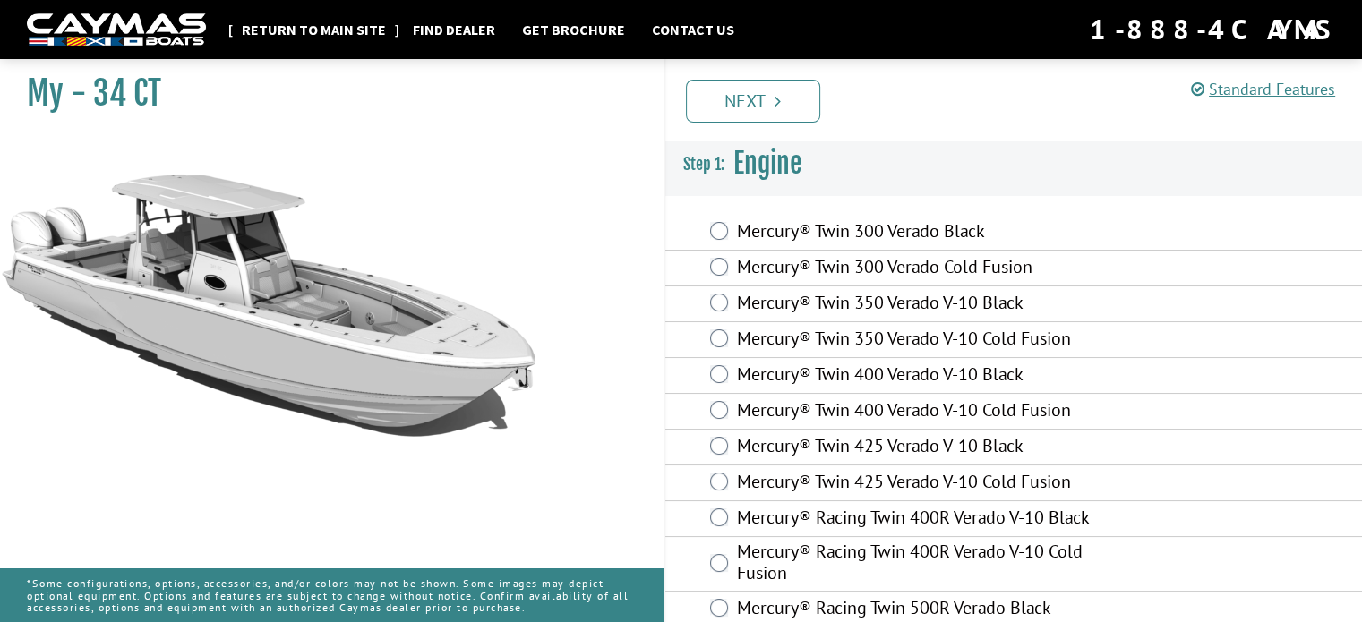
click at [343, 21] on link "Return to main site" at bounding box center [314, 29] width 162 height 23
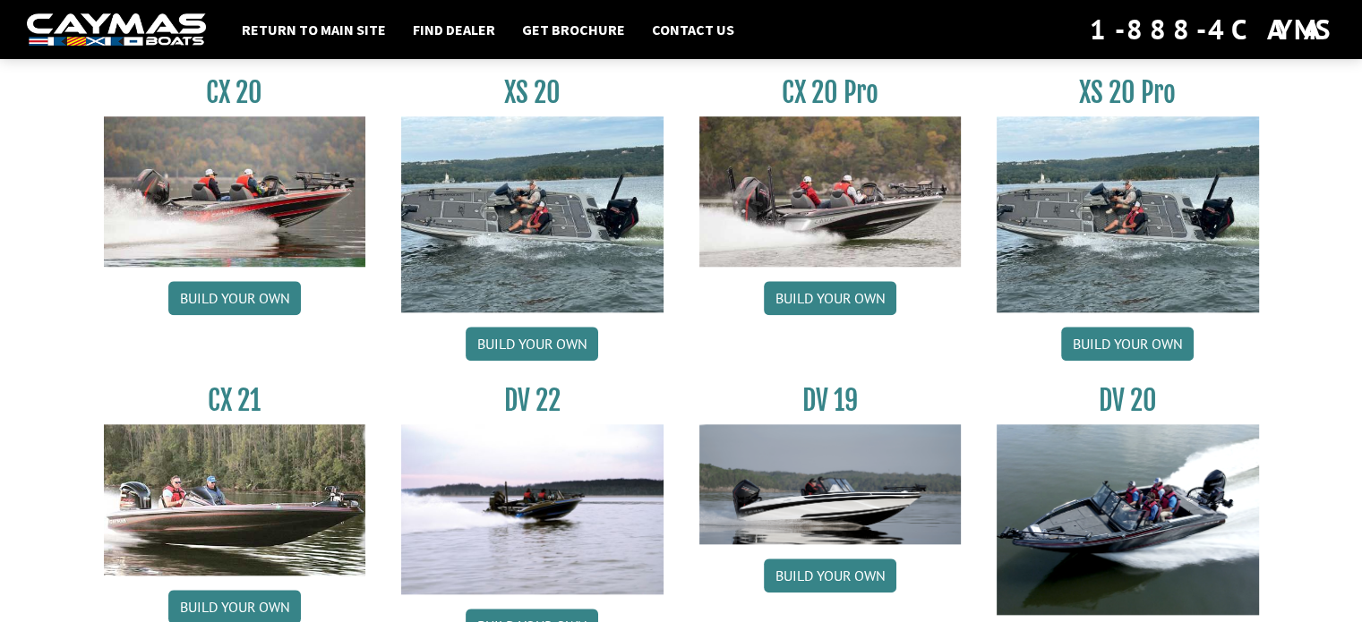
scroll to position [1873, 0]
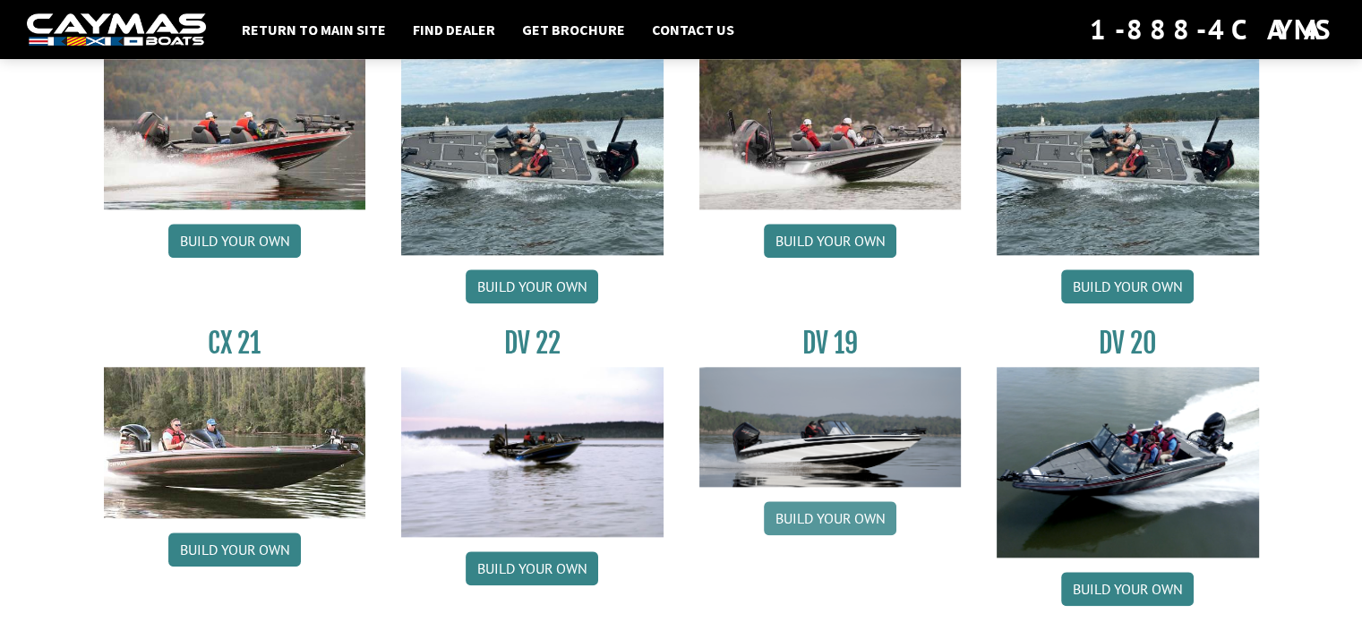
click at [831, 520] on link "Build your own" at bounding box center [830, 518] width 133 height 34
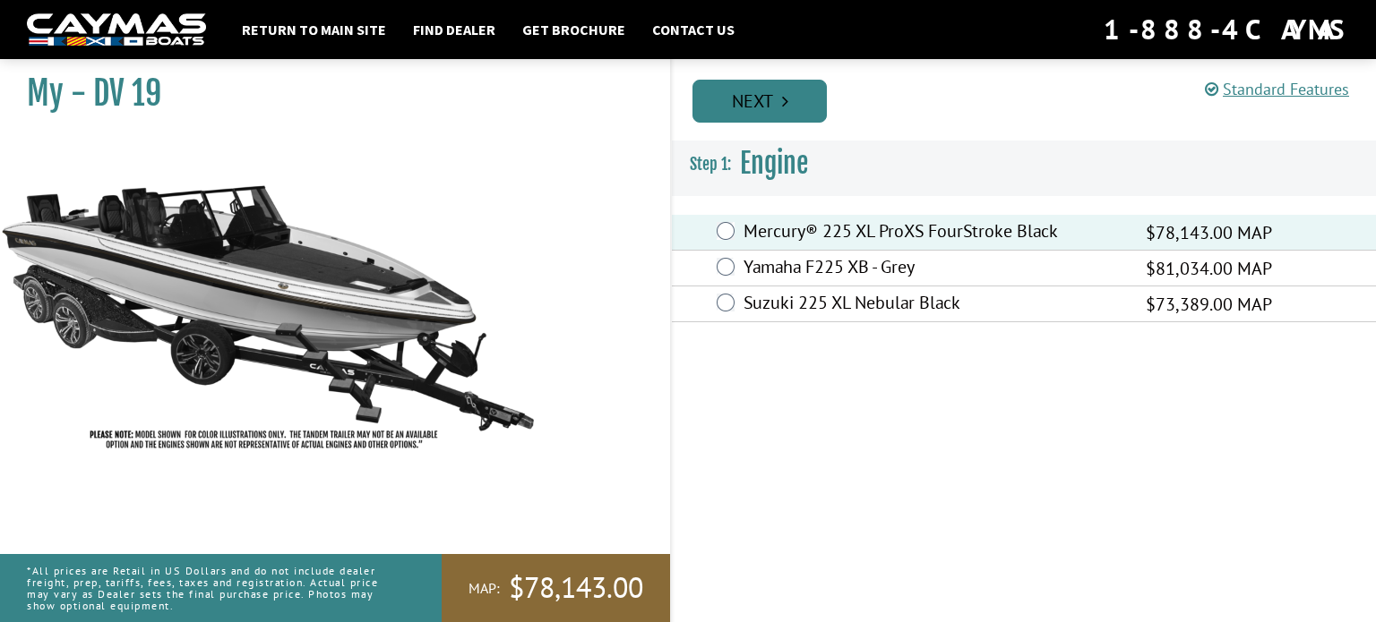
click at [770, 95] on link "Next" at bounding box center [759, 101] width 134 height 43
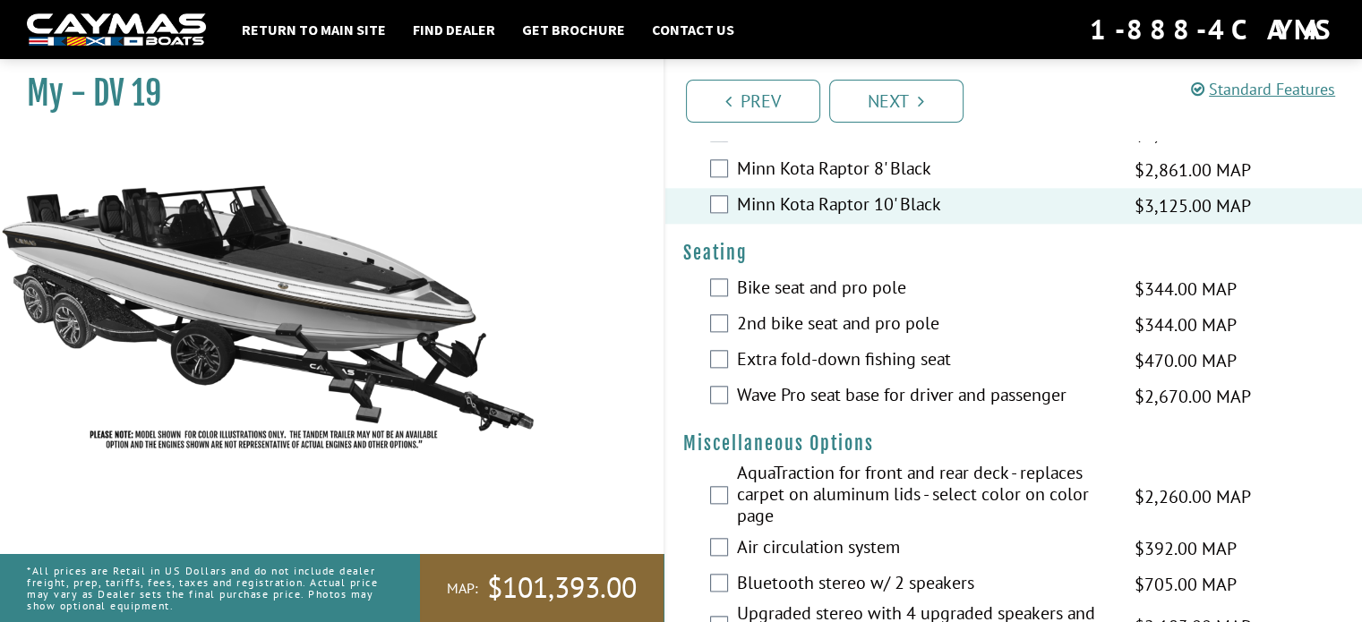
scroll to position [1970, 0]
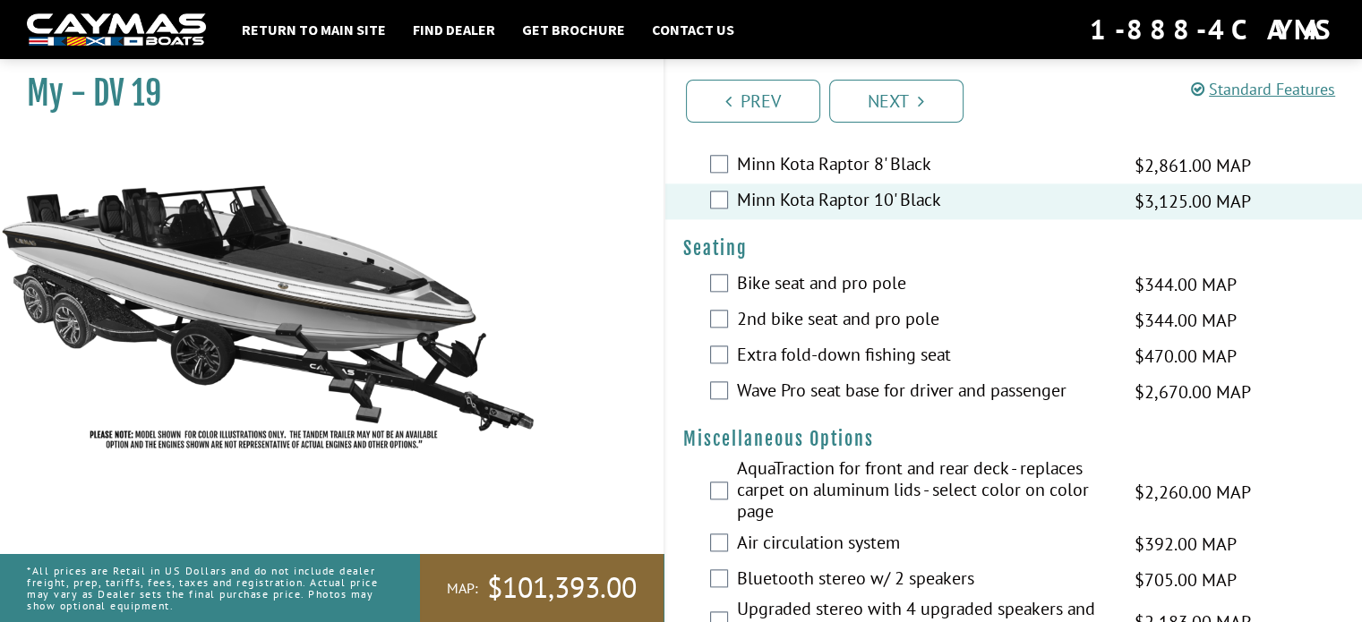
click at [719, 175] on div "Minn Kota Raptor 8' Black $2,861.00 MAP $3,377.00 MSRP" at bounding box center [1014, 166] width 698 height 36
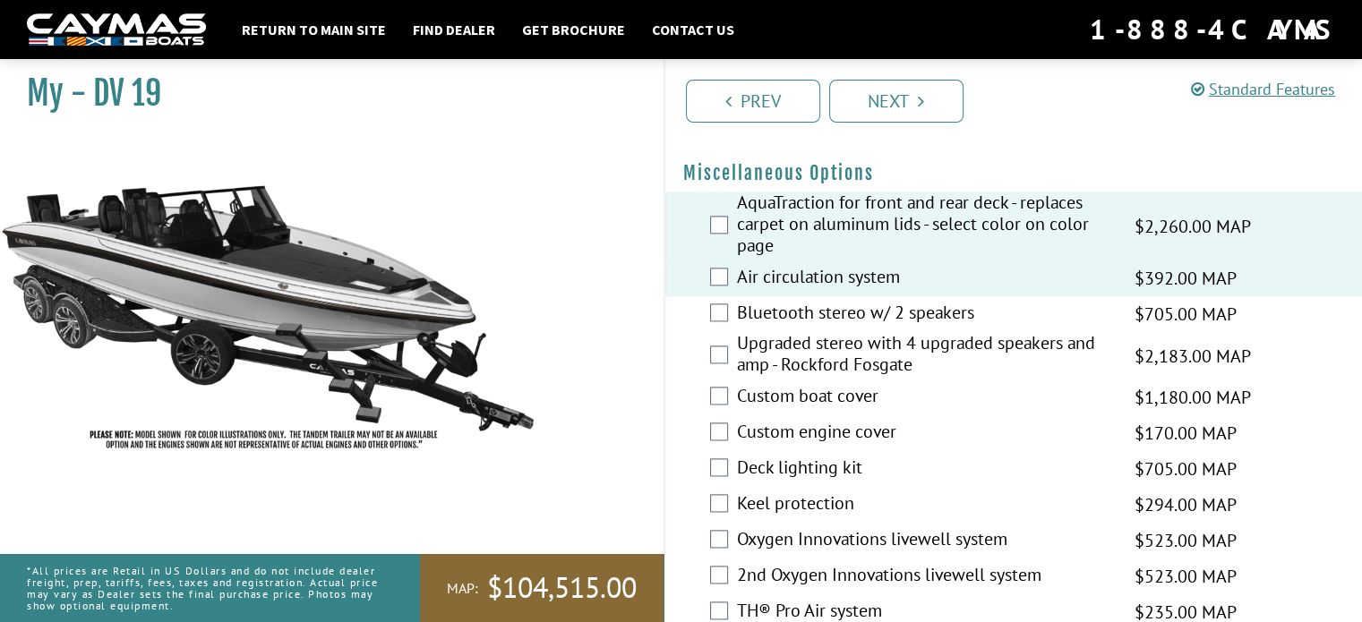
scroll to position [2239, 0]
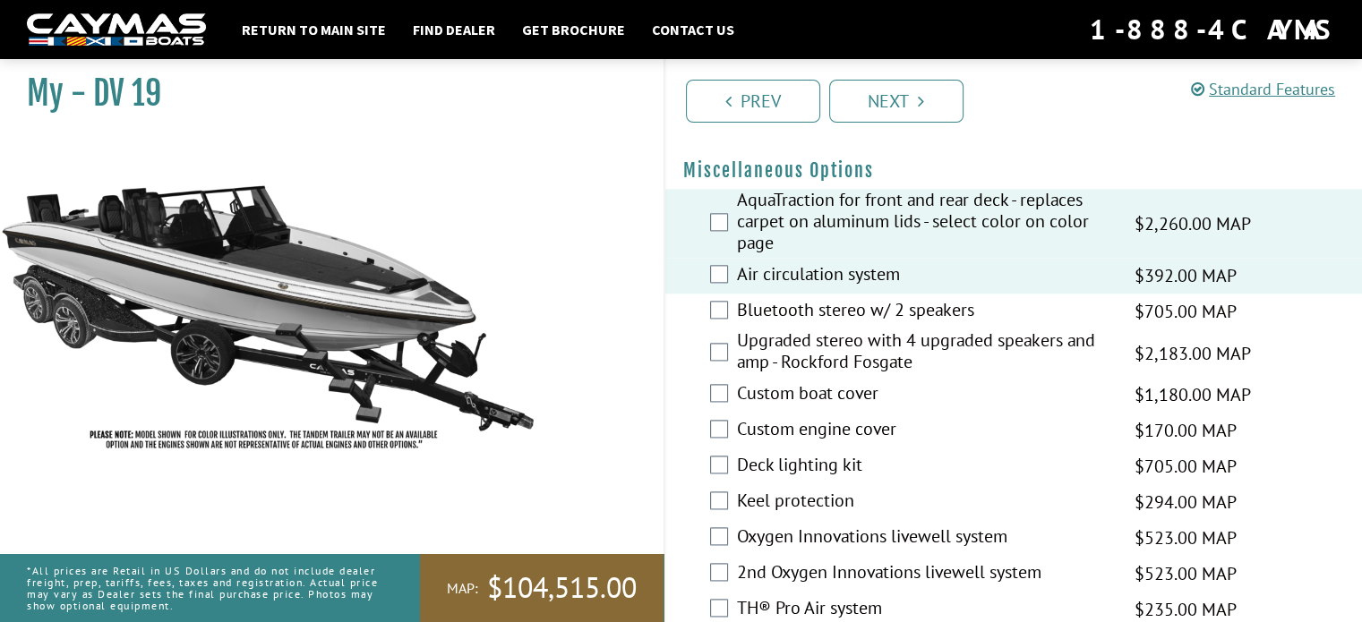
click at [728, 329] on div "Bluetooth stereo w/ 2 speakers $705.00 MAP $833.00 MSRP" at bounding box center [1014, 312] width 698 height 36
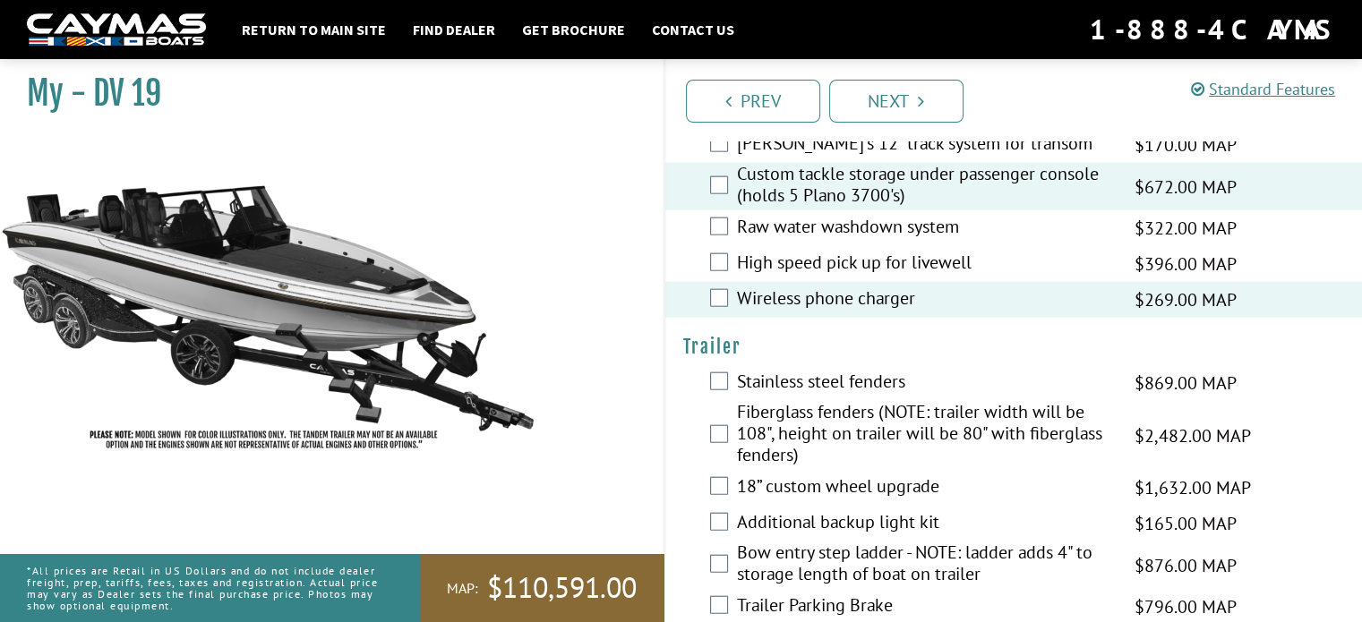
scroll to position [4209, 0]
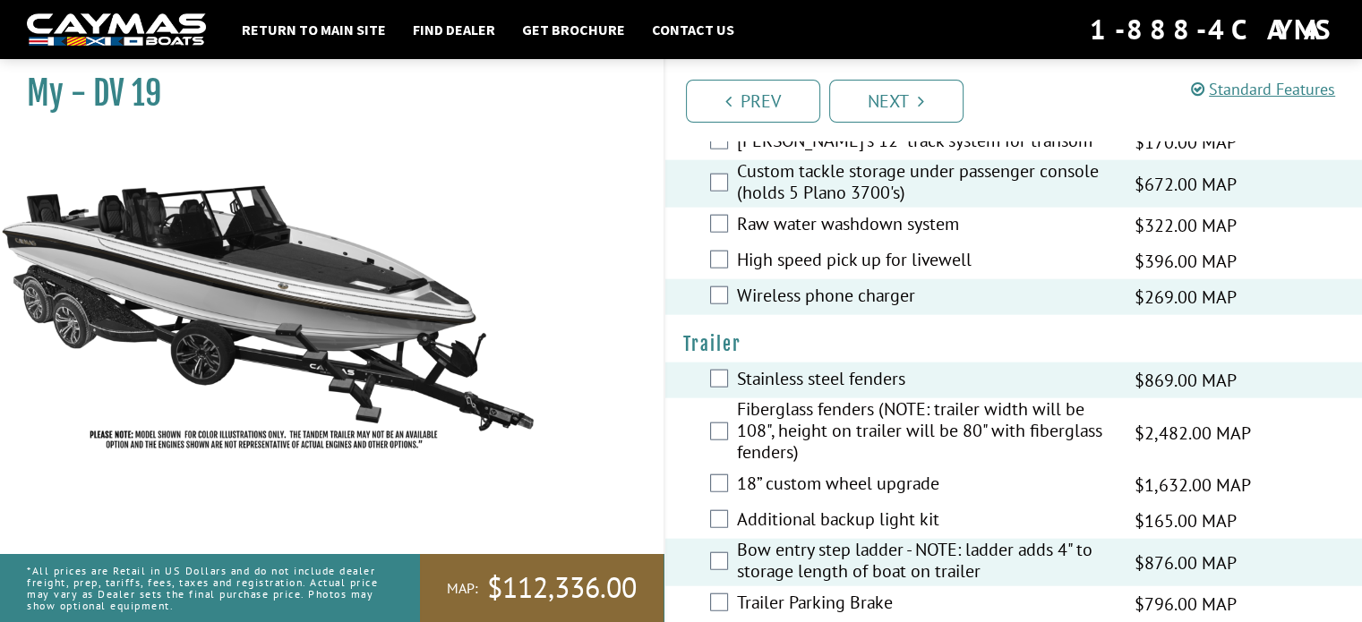
drag, startPoint x: 724, startPoint y: 506, endPoint x: 539, endPoint y: 288, distance: 285.3
click at [539, 288] on div "My - DV 19" at bounding box center [322, 362] width 681 height 622
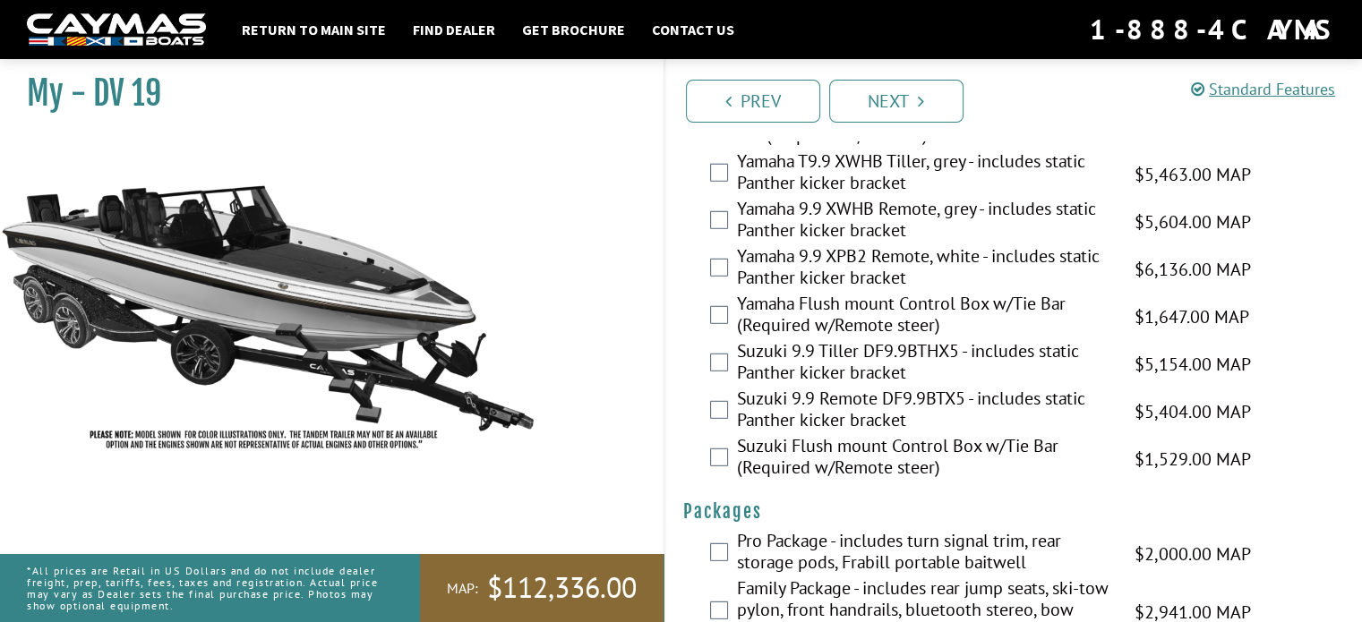
scroll to position [5046, 0]
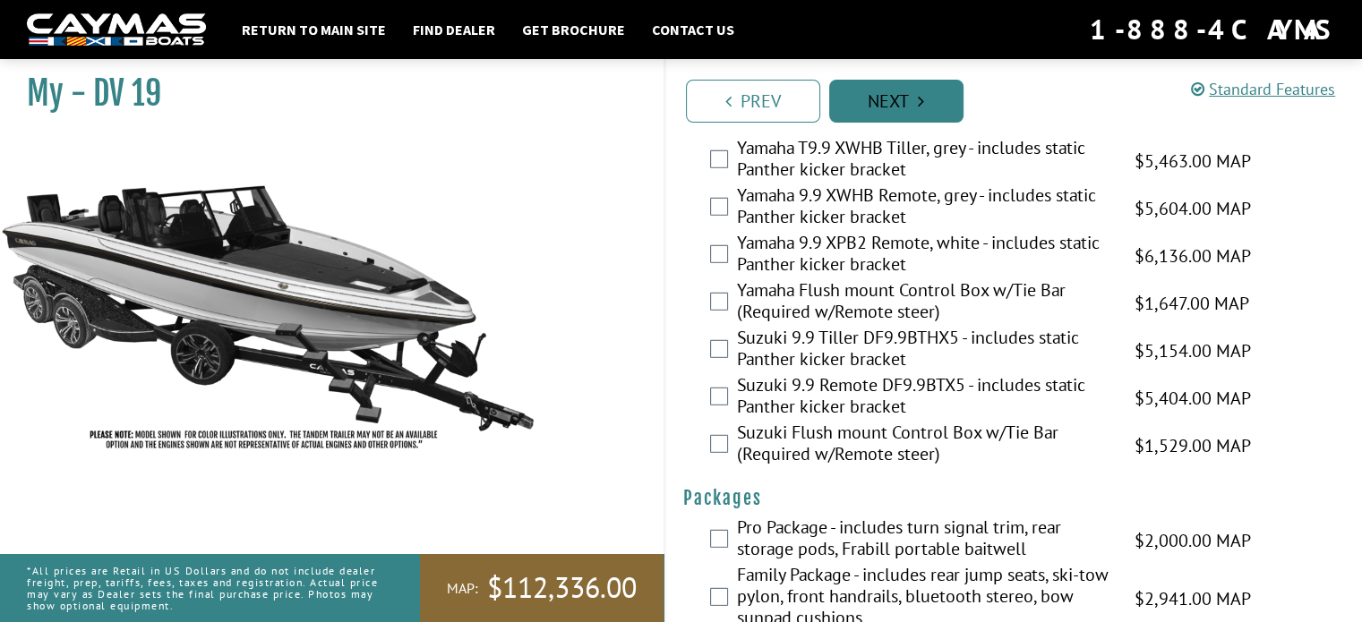
click at [891, 99] on link "Next" at bounding box center [896, 101] width 134 height 43
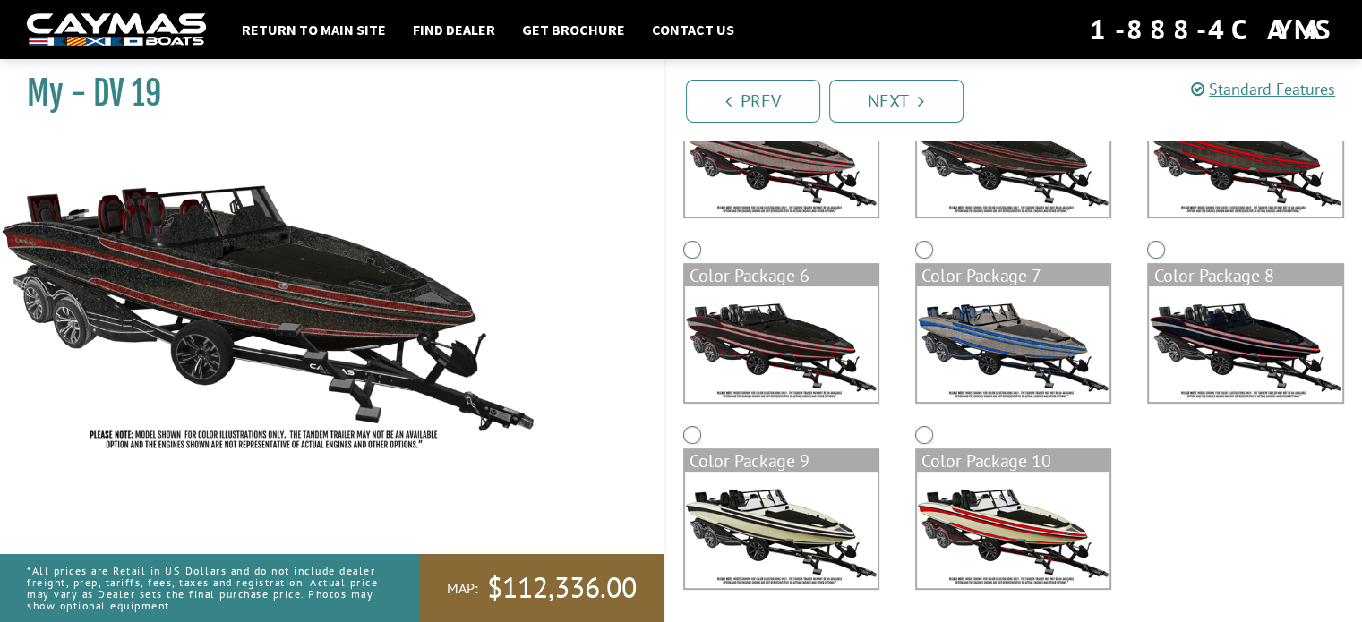
scroll to position [432, 0]
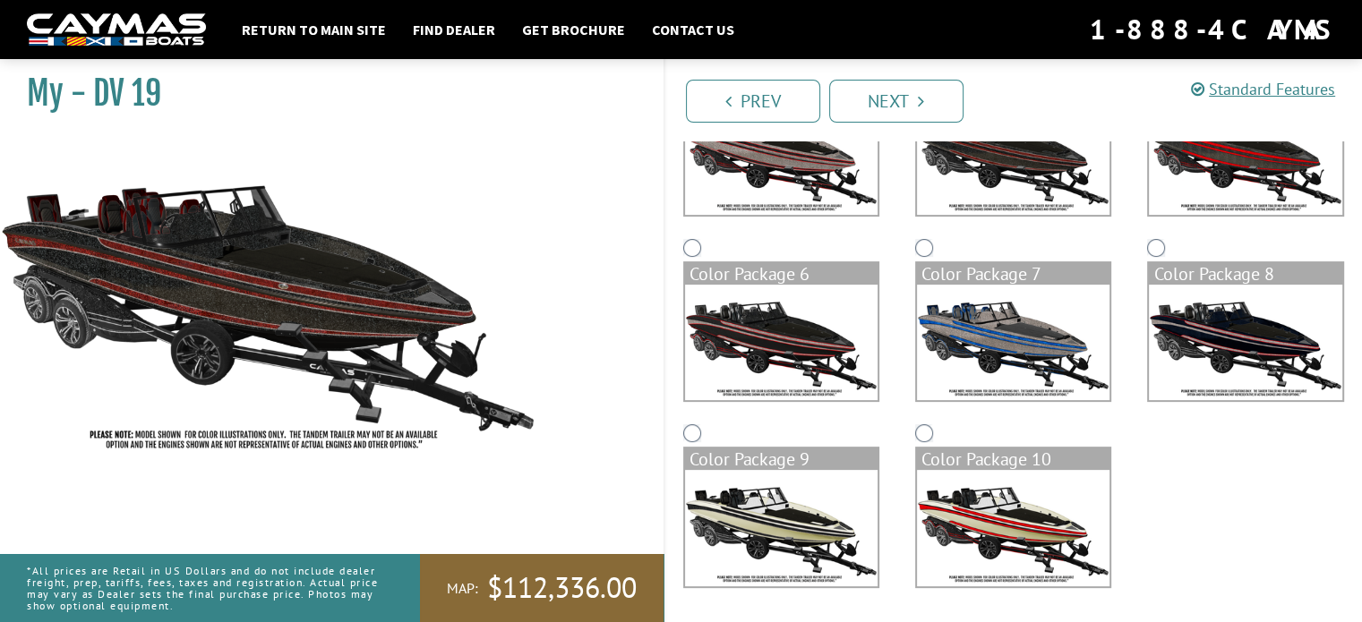
click at [903, 99] on link "Next" at bounding box center [896, 101] width 134 height 43
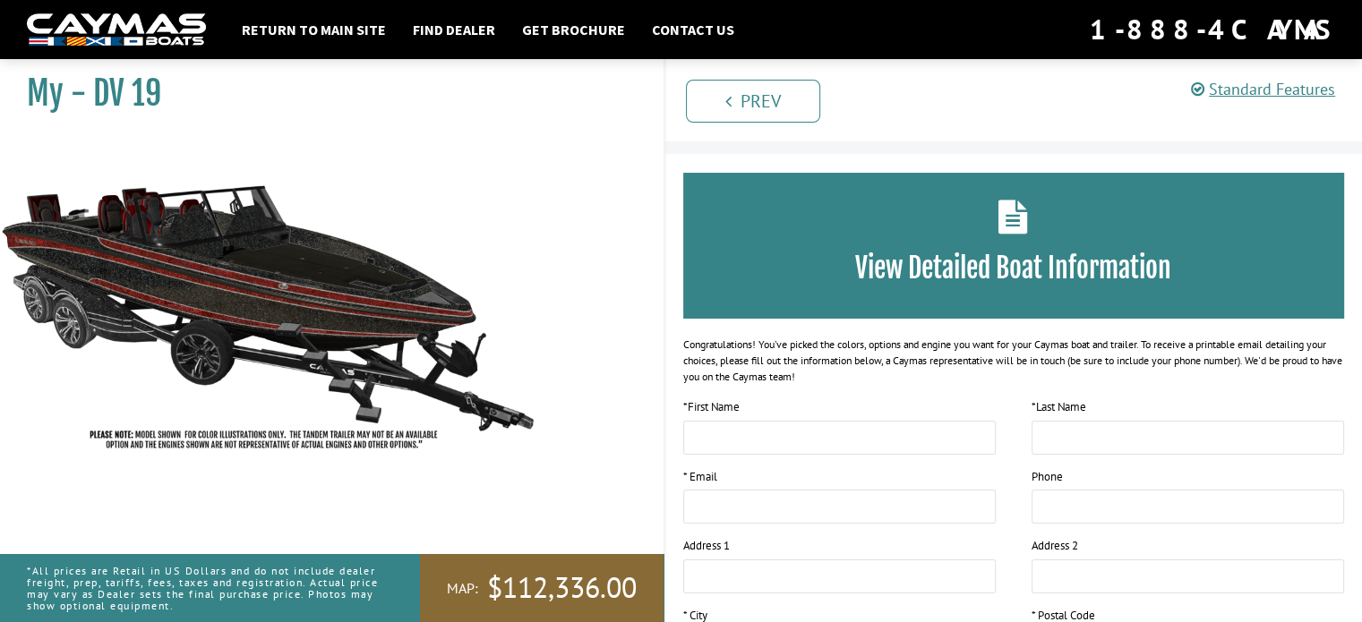
scroll to position [0, 0]
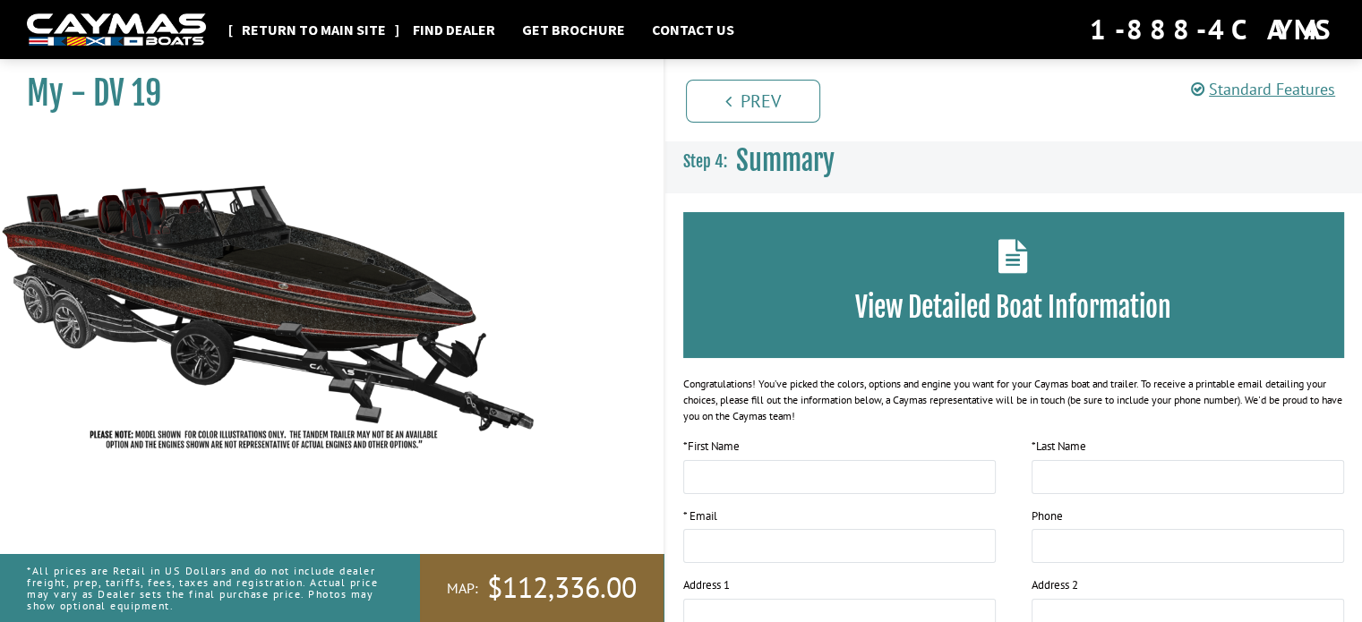
click at [308, 26] on link "Return to main site" at bounding box center [314, 29] width 162 height 23
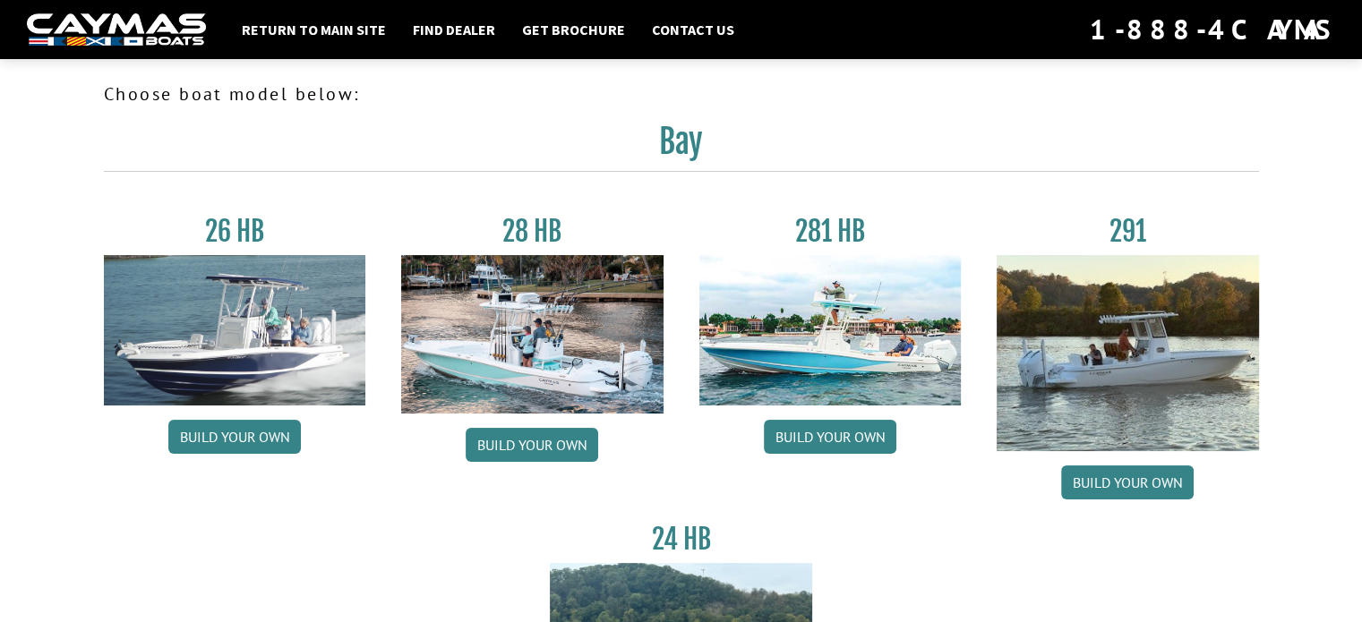
drag, startPoint x: 565, startPoint y: 299, endPoint x: 524, endPoint y: 297, distance: 41.2
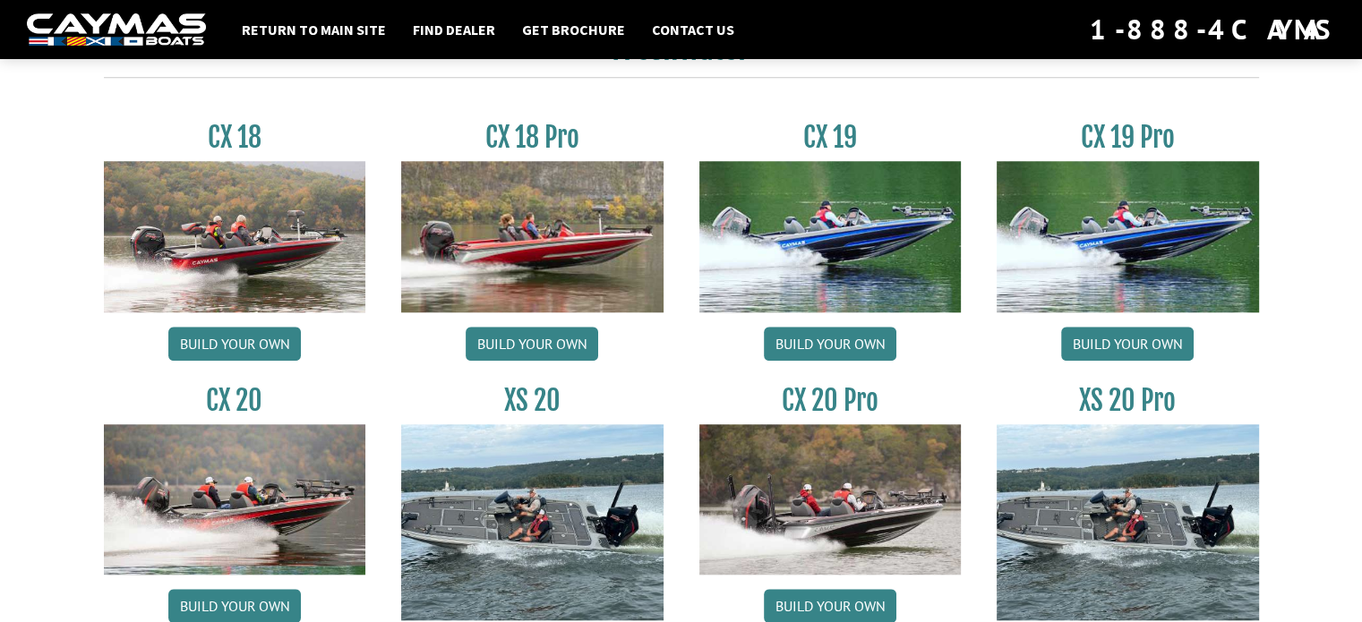
scroll to position [1508, 0]
click at [835, 336] on link "Build your own" at bounding box center [830, 344] width 133 height 34
click at [1148, 339] on link "Build your own" at bounding box center [1127, 344] width 133 height 34
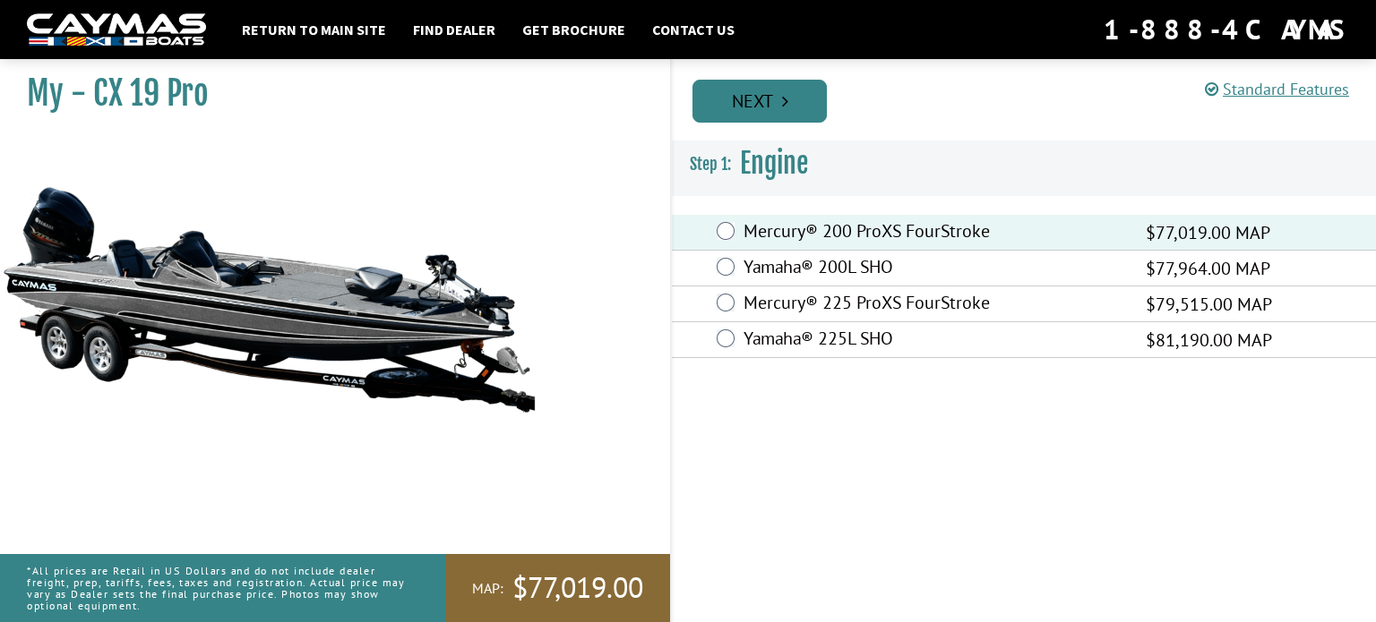
click at [772, 95] on link "Next" at bounding box center [759, 101] width 134 height 43
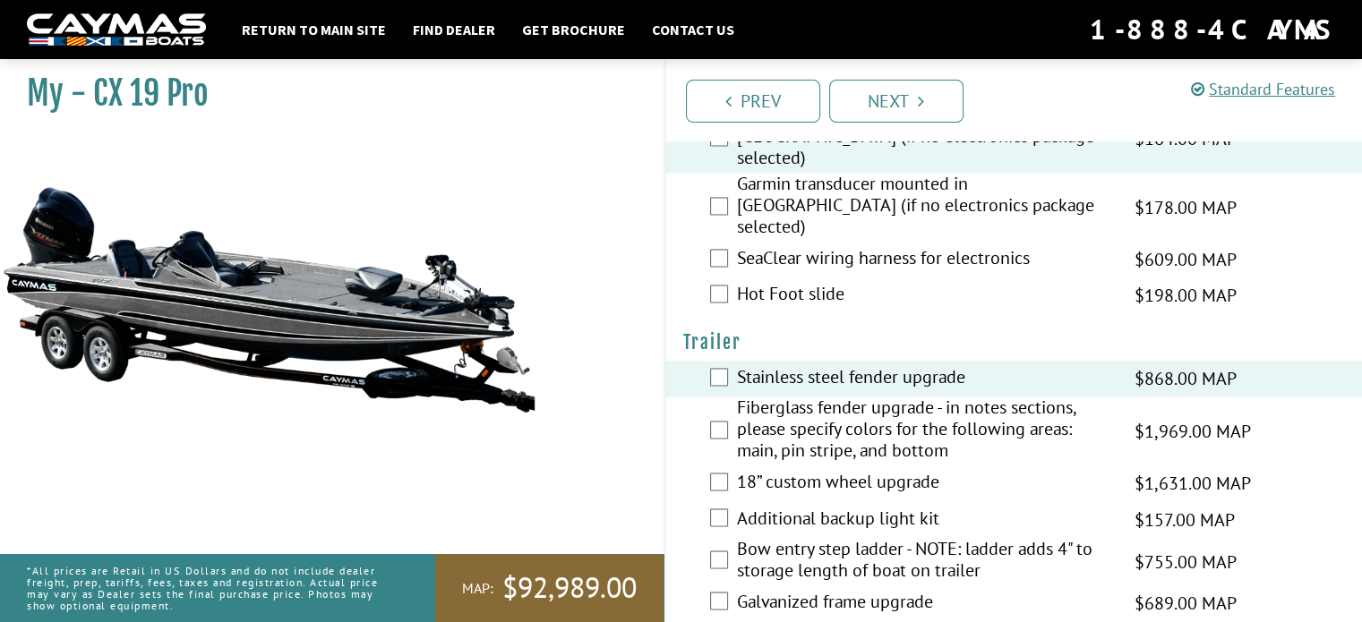
scroll to position [2915, 0]
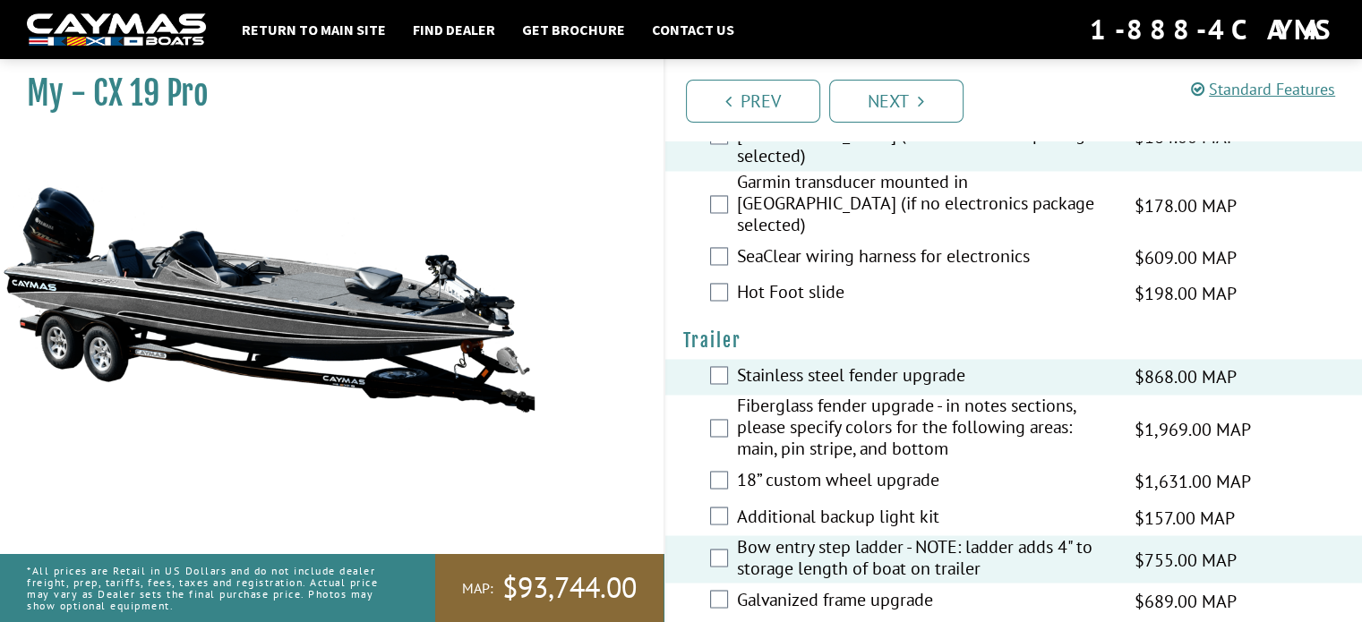
drag, startPoint x: 724, startPoint y: 481, endPoint x: 1342, endPoint y: 422, distance: 621.6
click at [1342, 464] on div "18” custom wheel upgrade $1,631.00 MAP $1,926.00 MSRP" at bounding box center [1014, 482] width 698 height 36
click at [910, 90] on link "Next" at bounding box center [896, 101] width 134 height 43
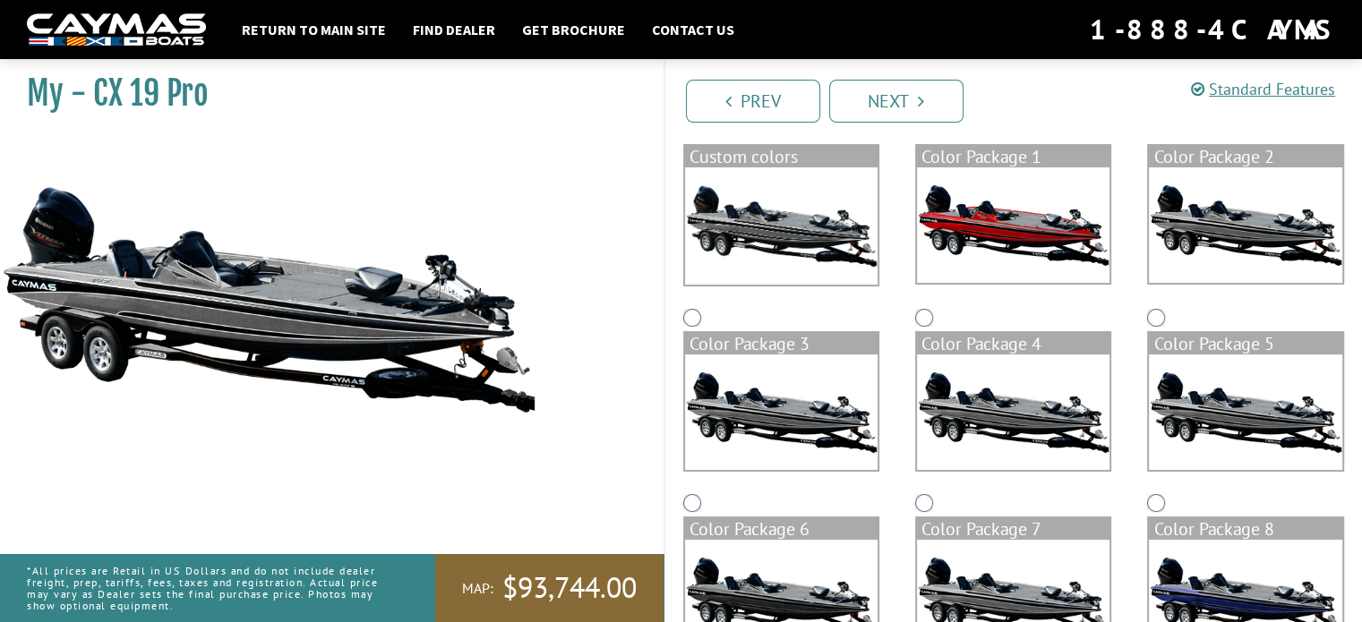
scroll to position [179, 0]
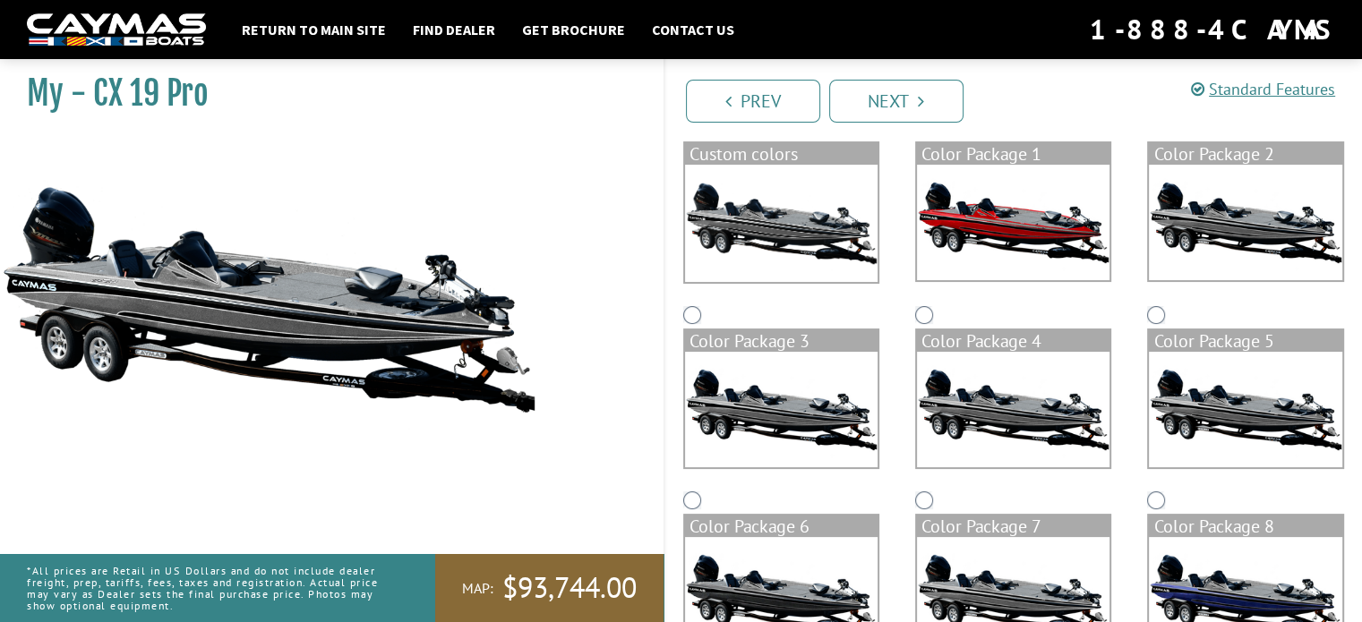
click at [1233, 211] on img at bounding box center [1245, 223] width 193 height 116
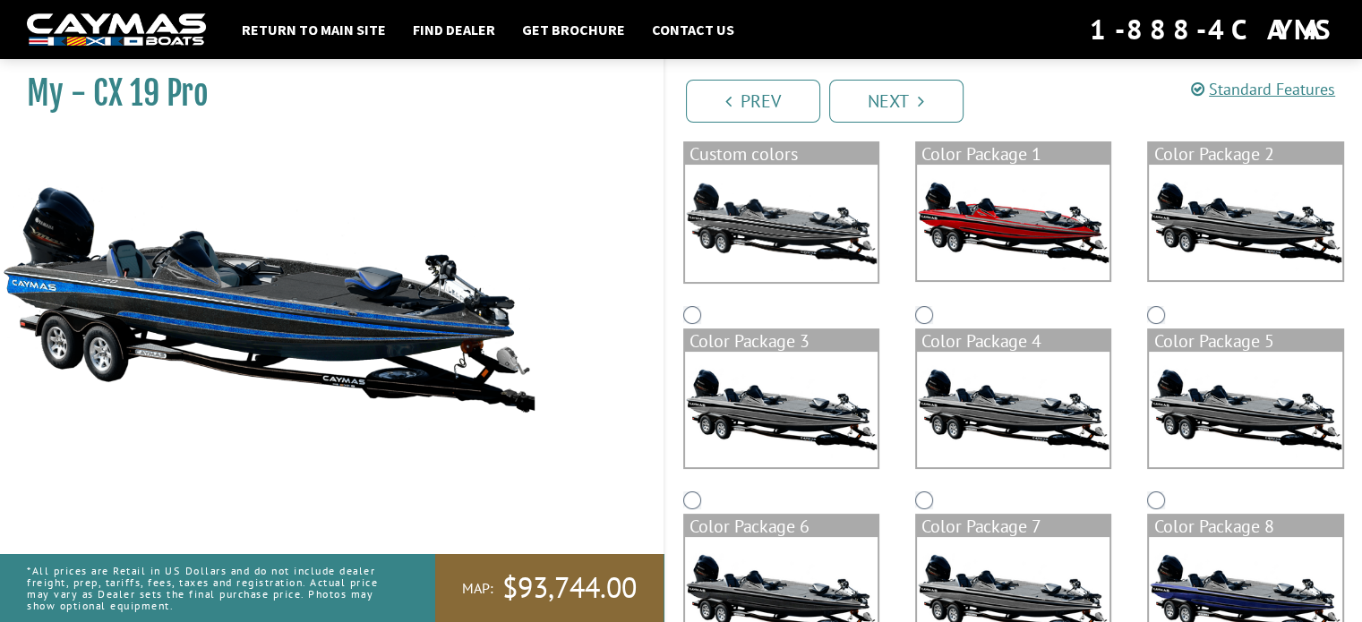
click at [1245, 427] on img at bounding box center [1245, 410] width 193 height 116
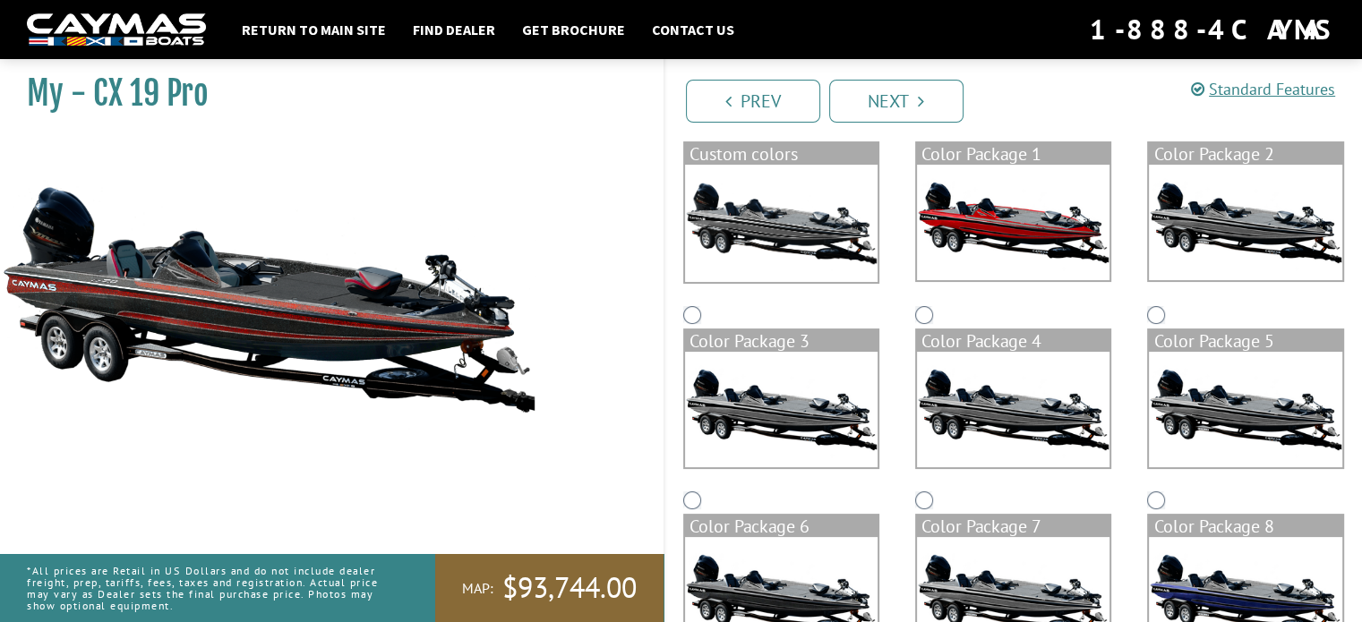
click at [1050, 419] on img at bounding box center [1013, 410] width 193 height 116
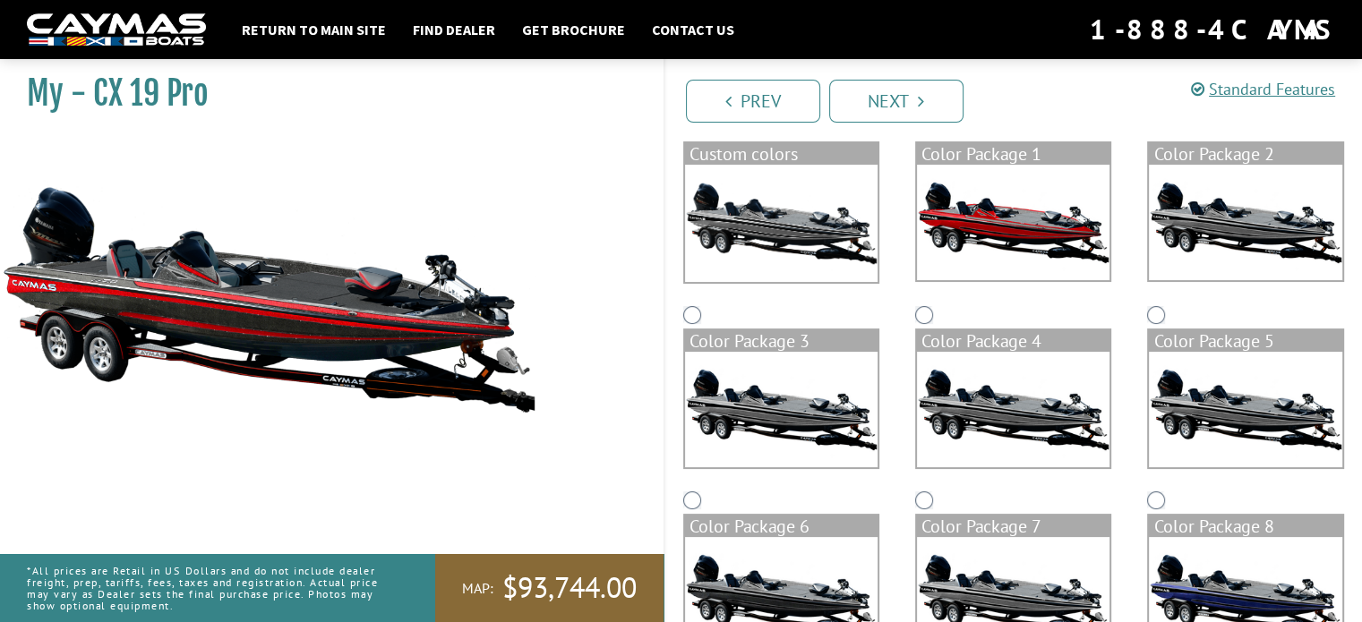
click at [796, 412] on img at bounding box center [781, 410] width 193 height 116
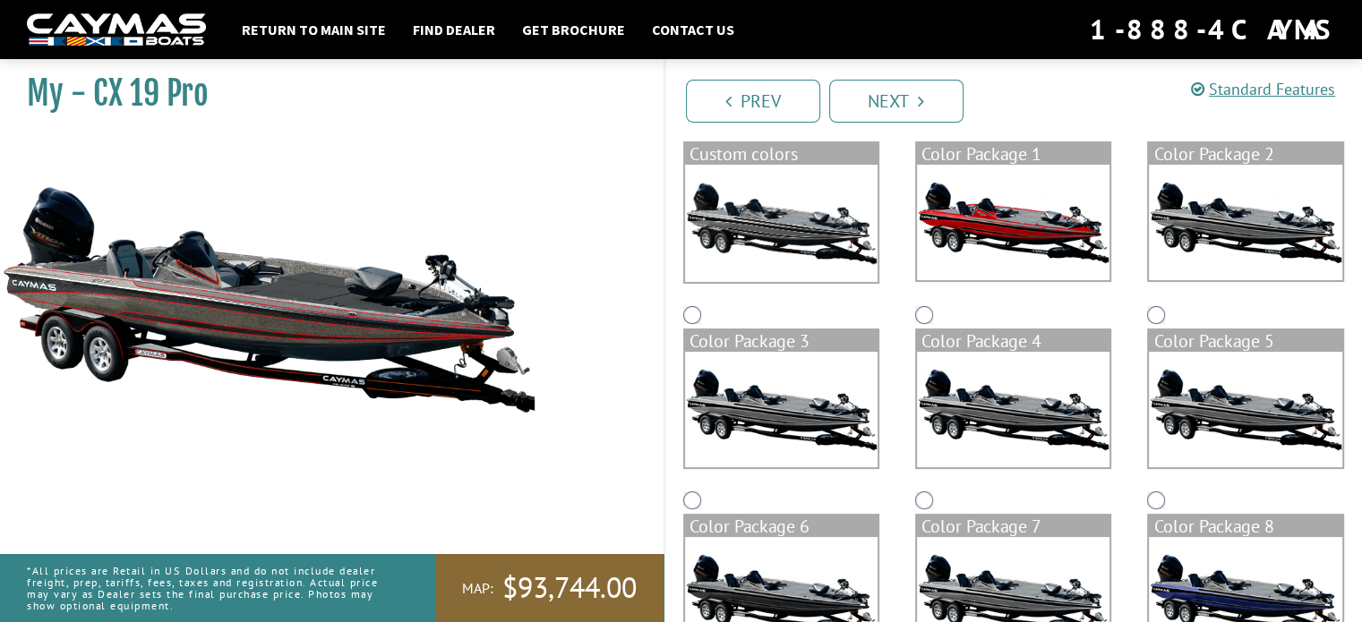
click at [774, 236] on img at bounding box center [781, 223] width 193 height 117
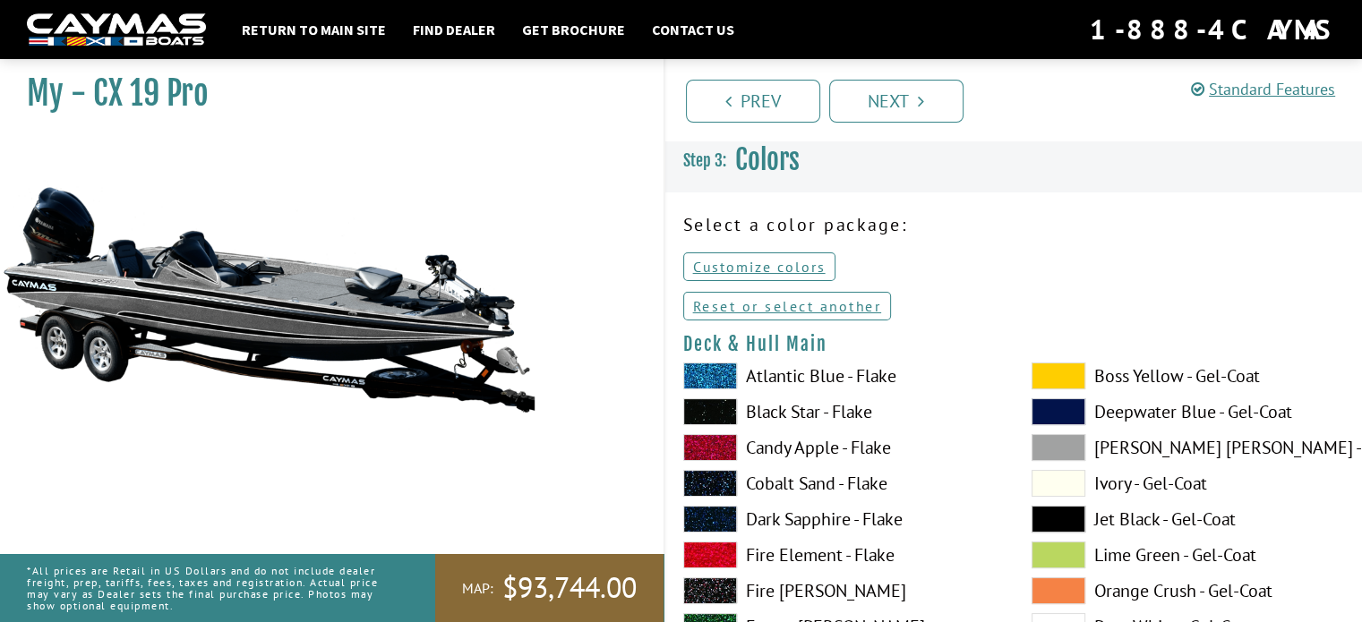
scroll to position [0, 0]
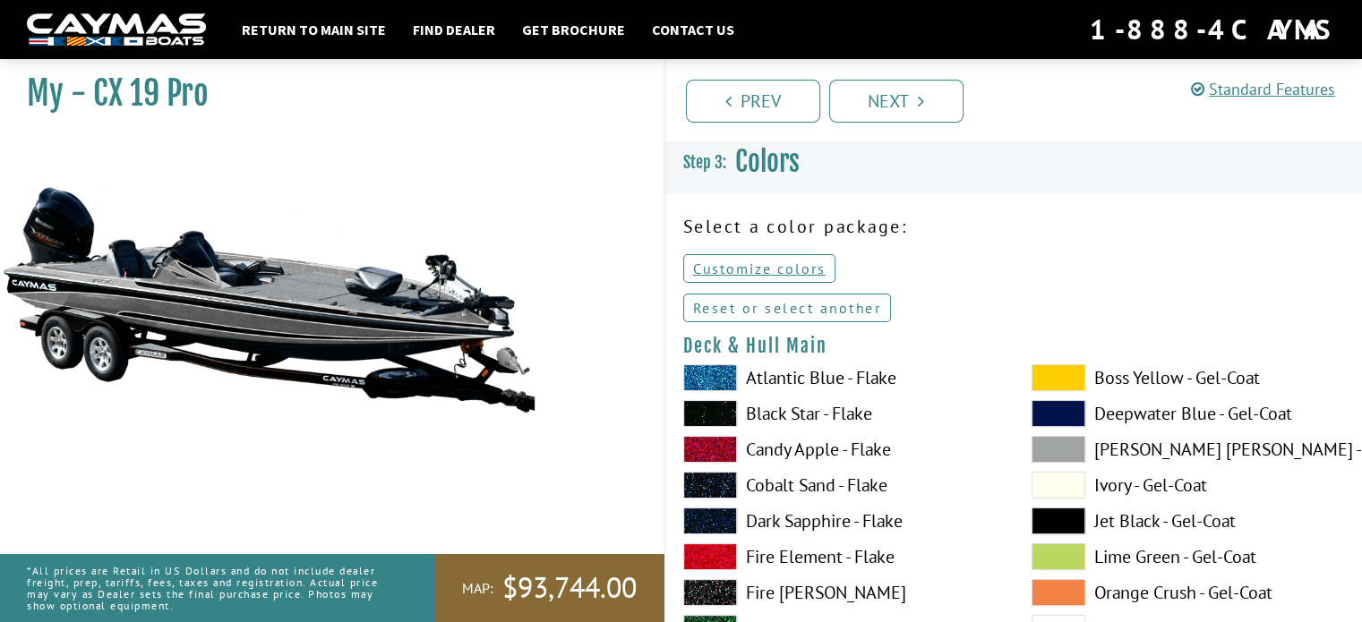
click at [781, 311] on link "Reset or select another" at bounding box center [787, 308] width 209 height 29
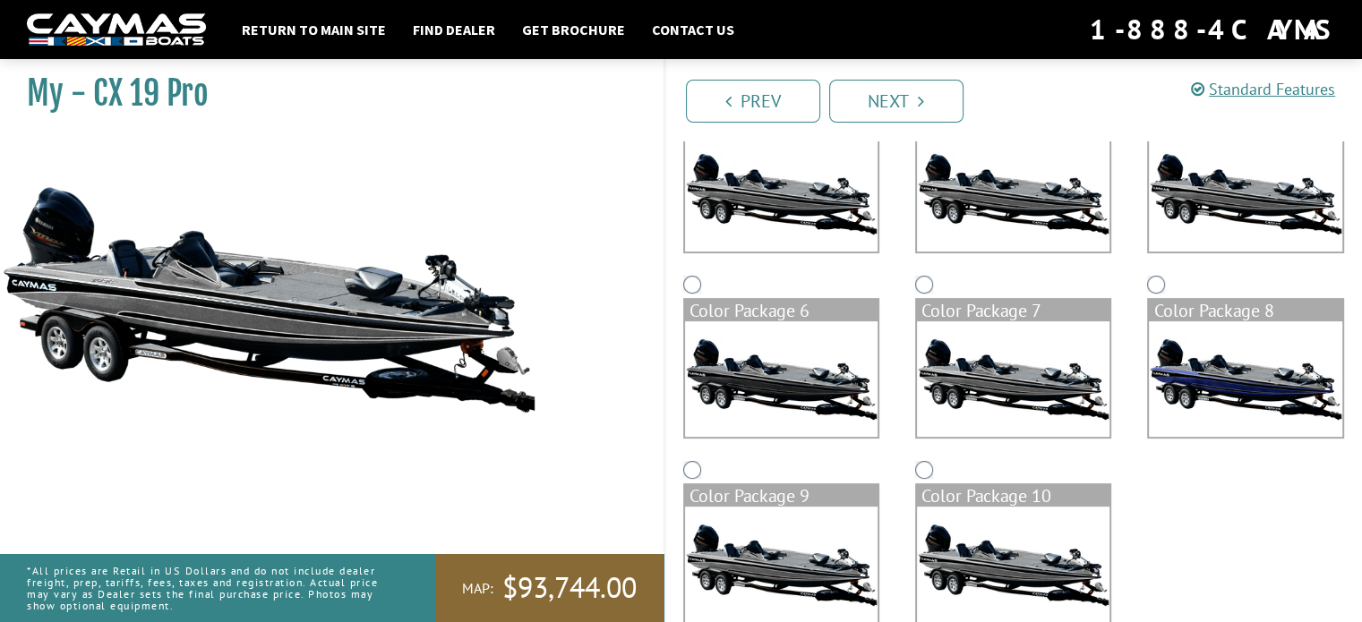
scroll to position [432, 0]
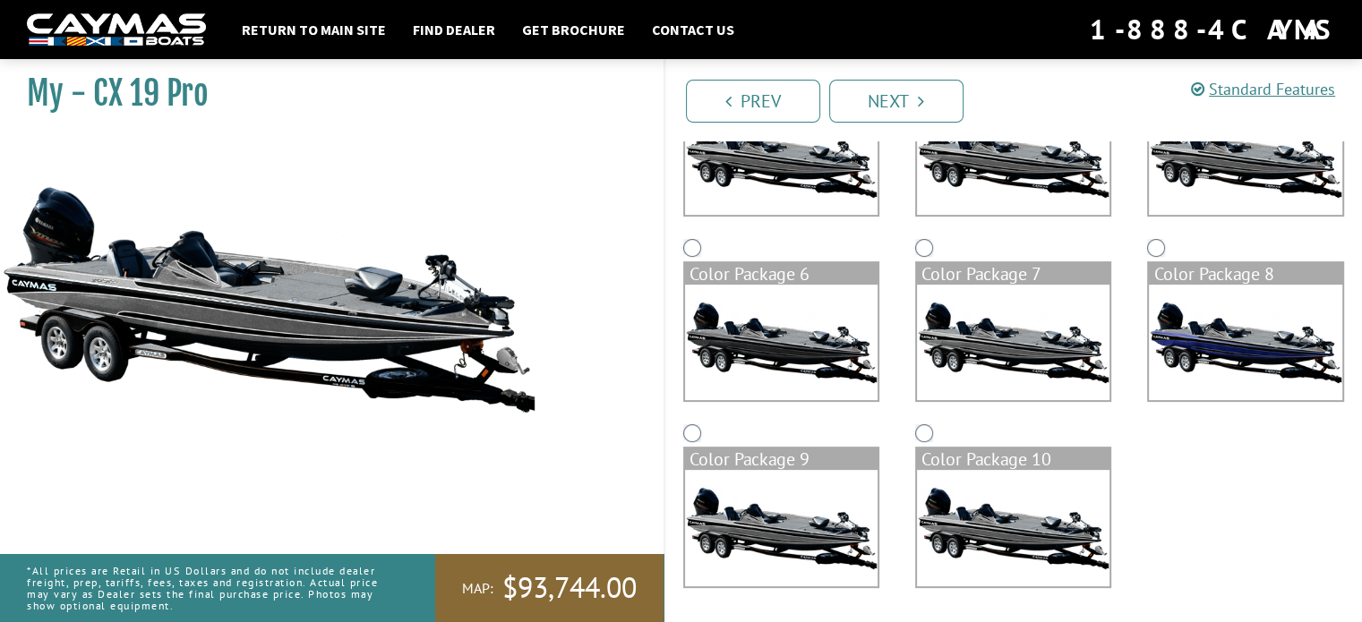
click at [997, 532] on img at bounding box center [1013, 528] width 193 height 116
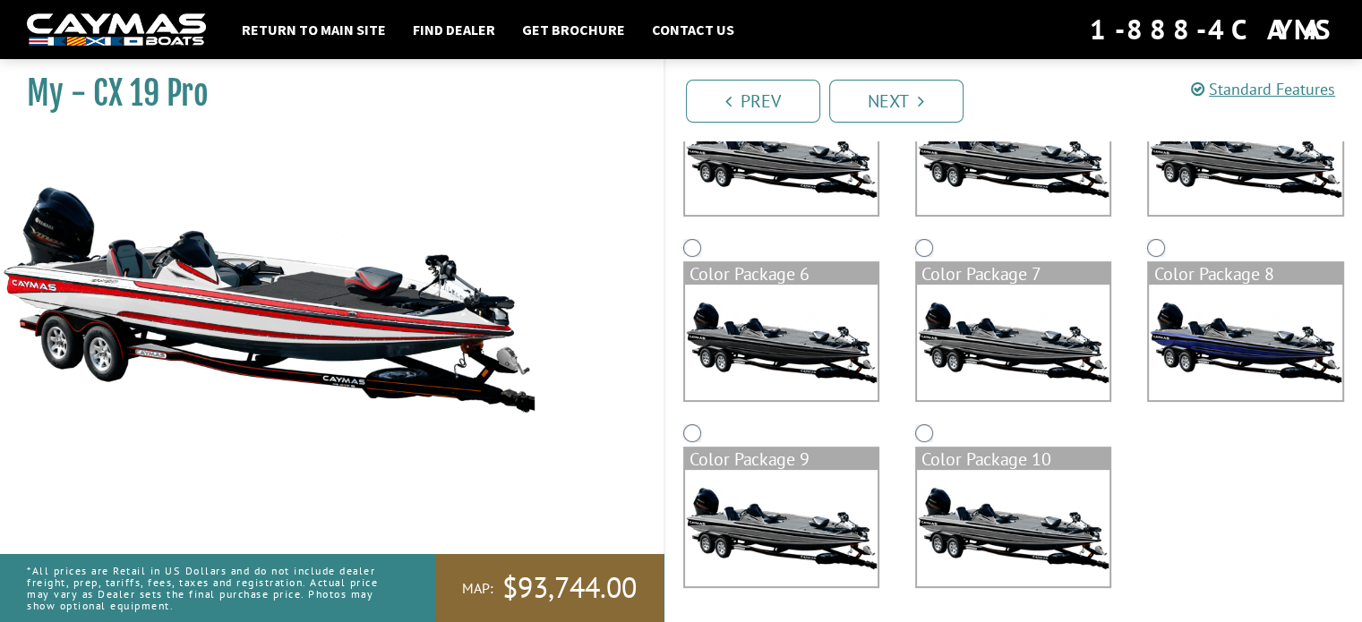
click at [831, 529] on img at bounding box center [781, 528] width 193 height 116
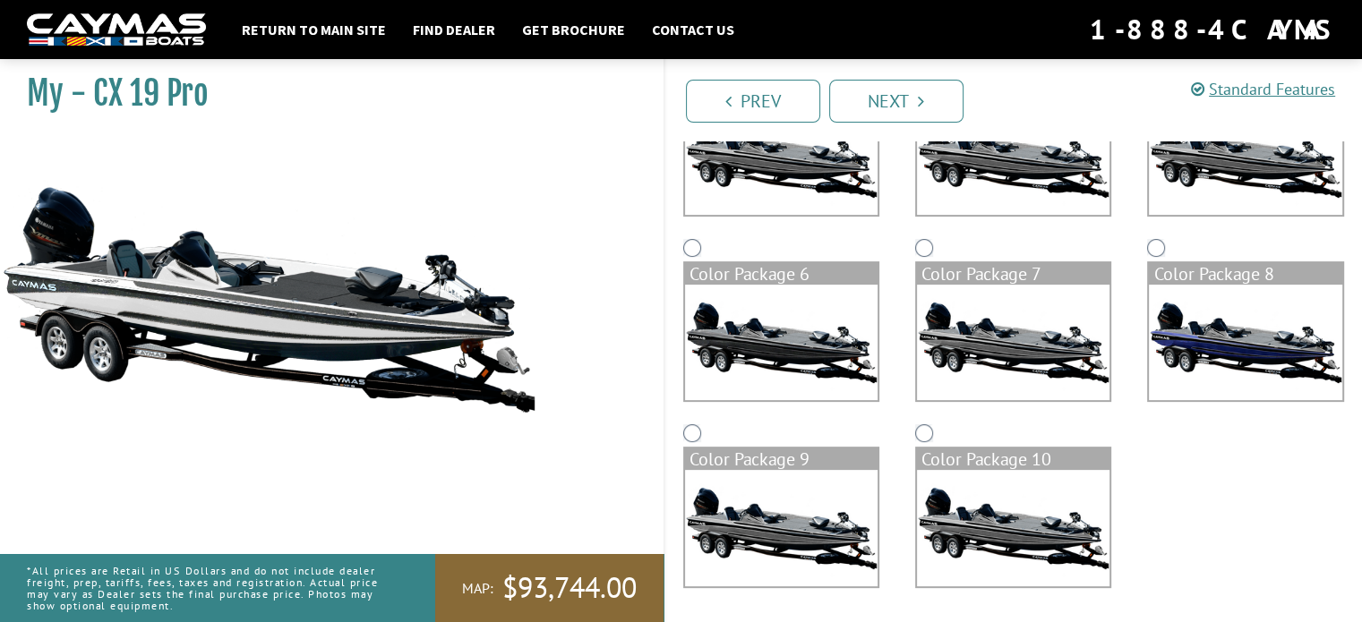
click at [792, 336] on img at bounding box center [781, 343] width 193 height 116
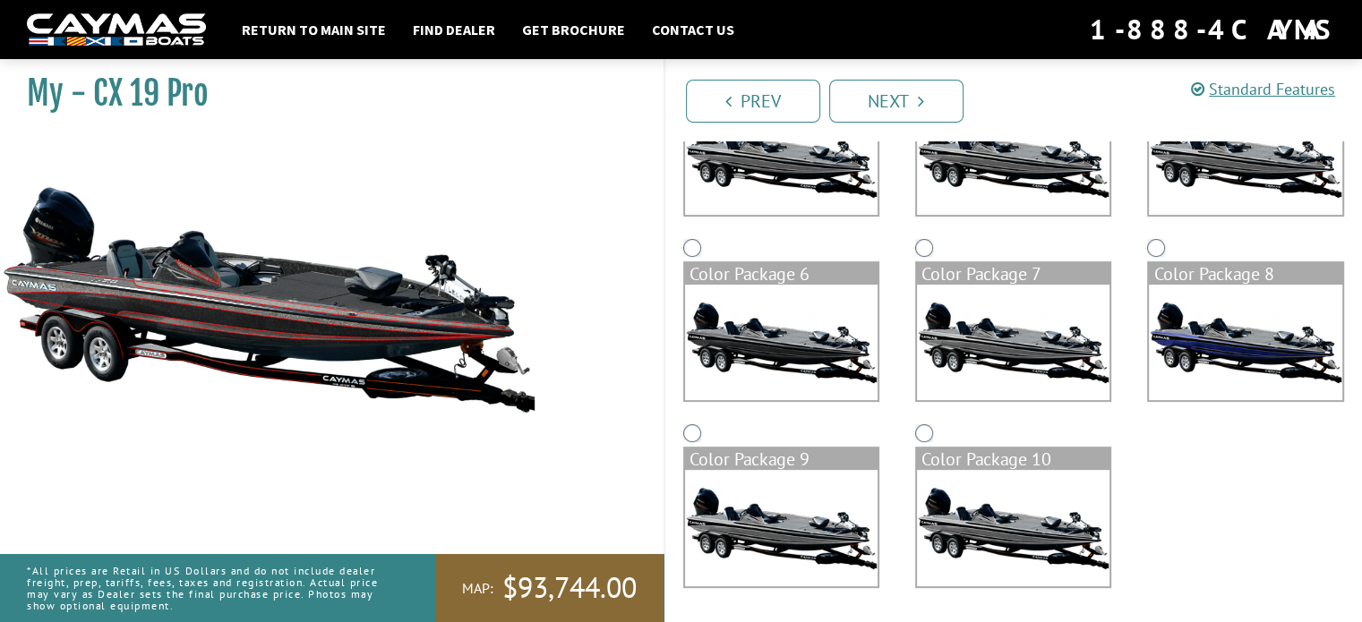
click at [983, 347] on img at bounding box center [1013, 343] width 193 height 116
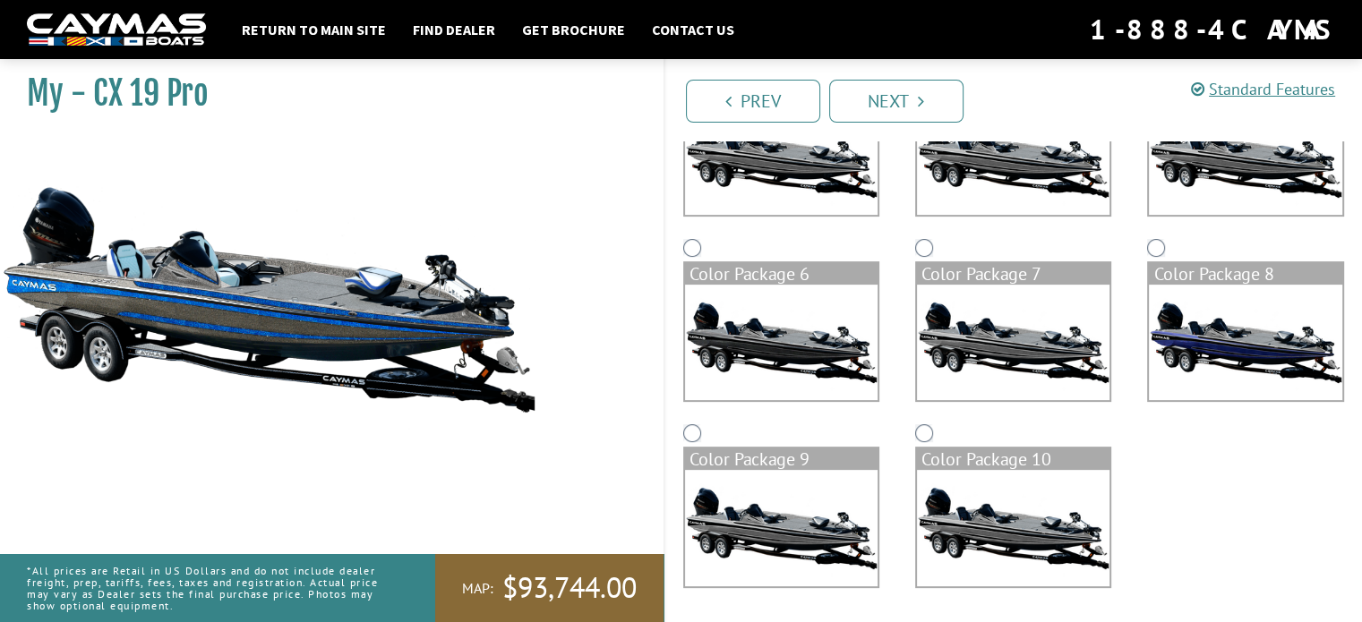
click at [801, 159] on img at bounding box center [781, 157] width 193 height 116
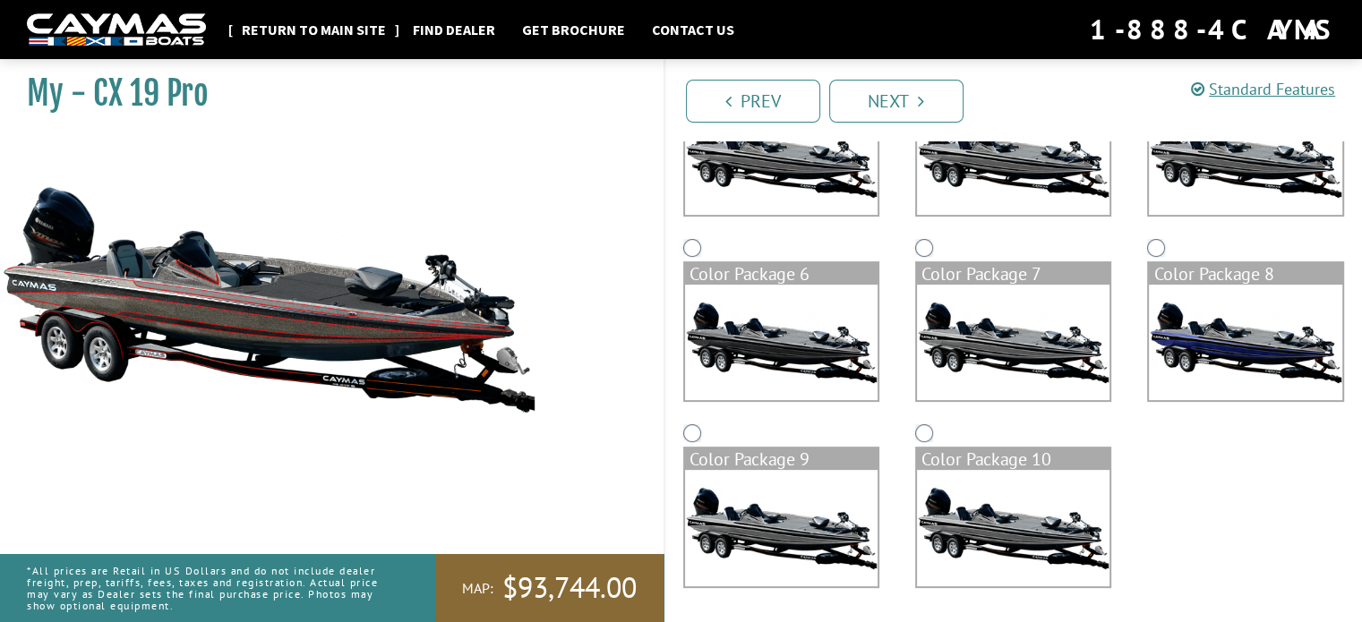
click at [326, 25] on link "Return to main site" at bounding box center [314, 29] width 162 height 23
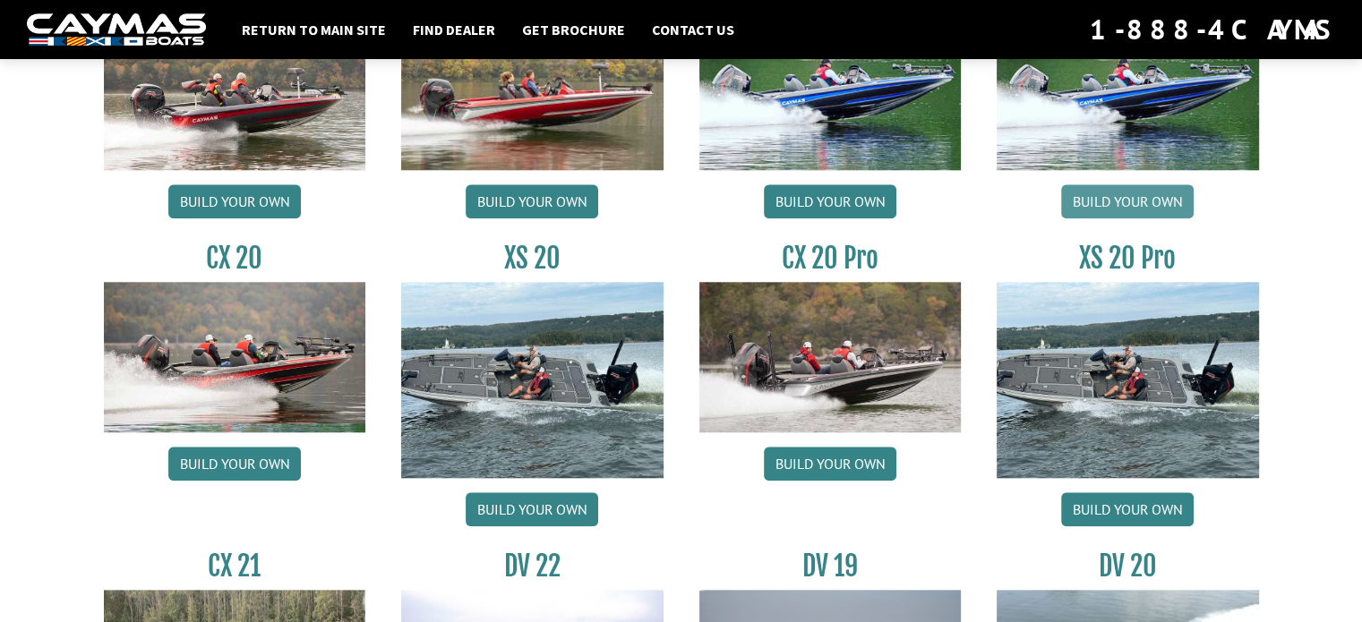
scroll to position [1701, 0]
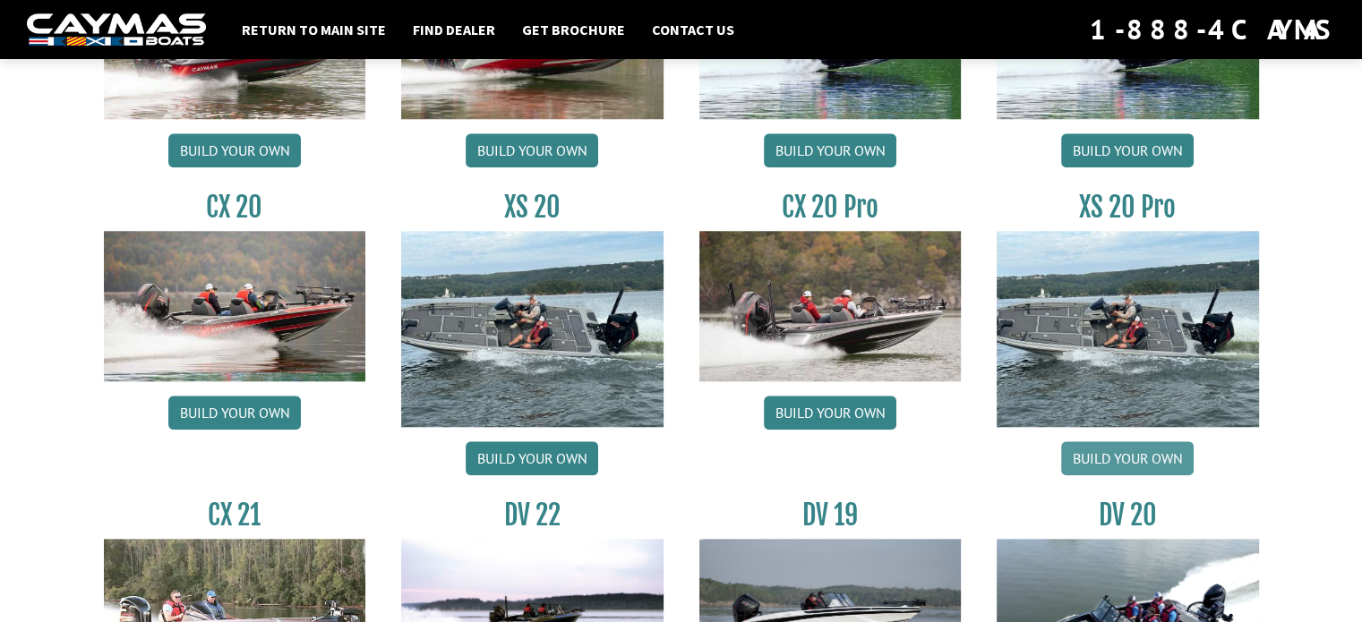
click at [1134, 450] on link "Build your own" at bounding box center [1127, 458] width 133 height 34
click at [817, 400] on link "Build your own" at bounding box center [830, 413] width 133 height 34
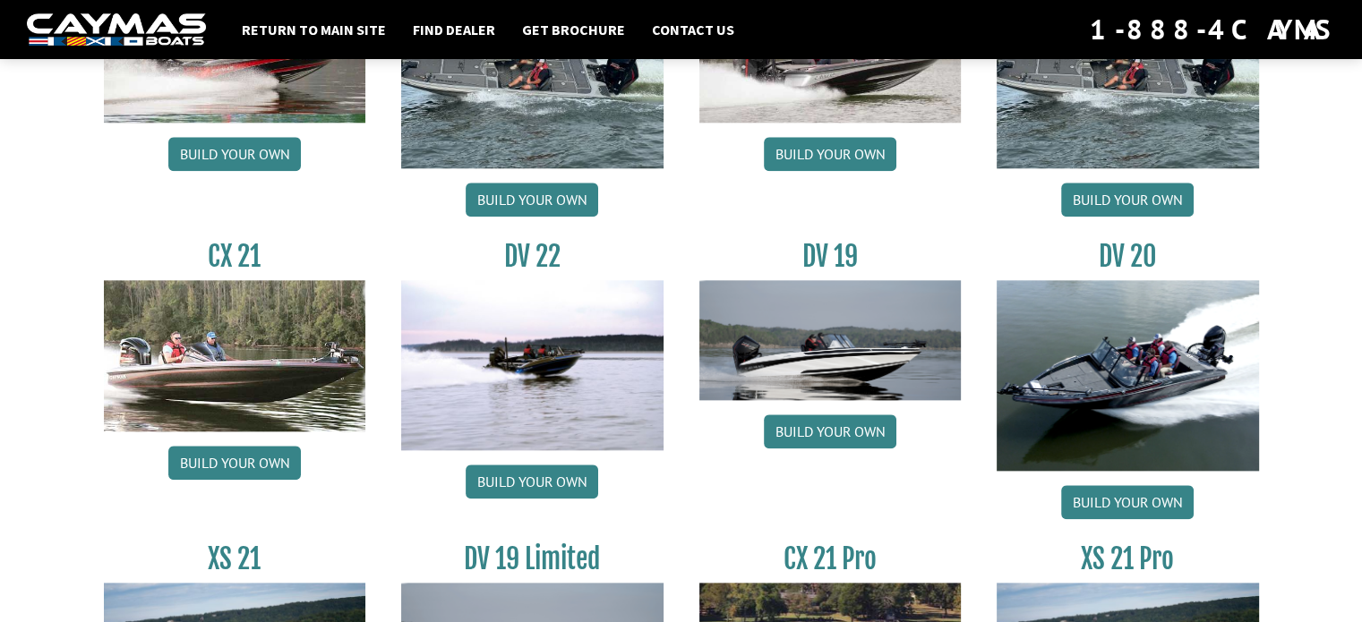
scroll to position [1956, 0]
